Goal: Transaction & Acquisition: Purchase product/service

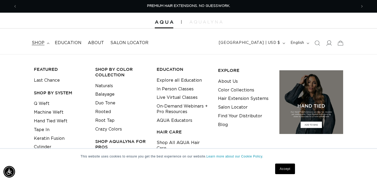
click at [329, 41] on icon at bounding box center [329, 43] width 6 height 6
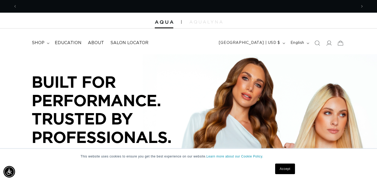
scroll to position [0, 339]
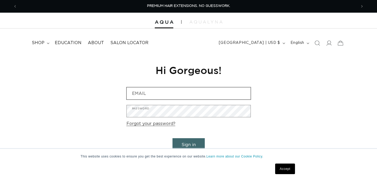
type input "[EMAIL_ADDRESS][DOMAIN_NAME]"
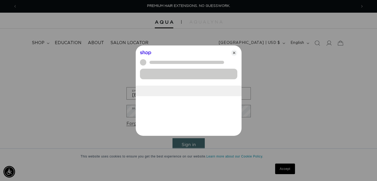
click at [178, 114] on iframe "Sign in with Shop" at bounding box center [189, 116] width 106 height 40
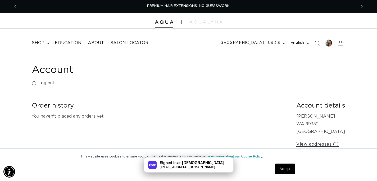
click at [36, 41] on span "shop" at bounding box center [38, 43] width 13 height 6
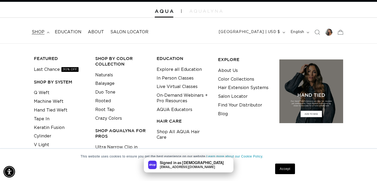
scroll to position [15, 0]
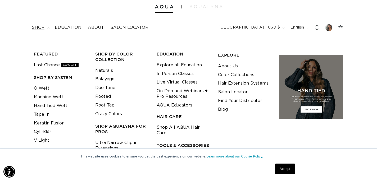
click at [43, 89] on link "Q Weft" at bounding box center [42, 88] width 16 height 9
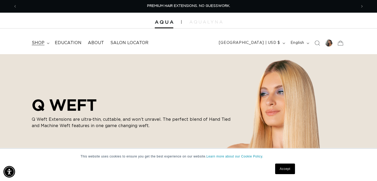
click at [41, 44] on span "shop" at bounding box center [38, 43] width 13 height 6
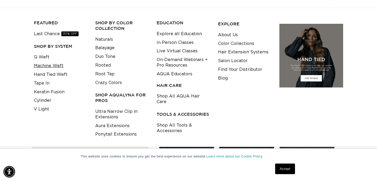
click at [46, 64] on link "Machine Weft" at bounding box center [49, 66] width 30 height 9
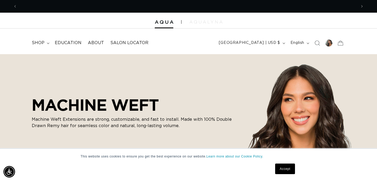
scroll to position [0, 339]
click at [205, 20] on img at bounding box center [205, 21] width 33 height 3
